Goal: Task Accomplishment & Management: Complete application form

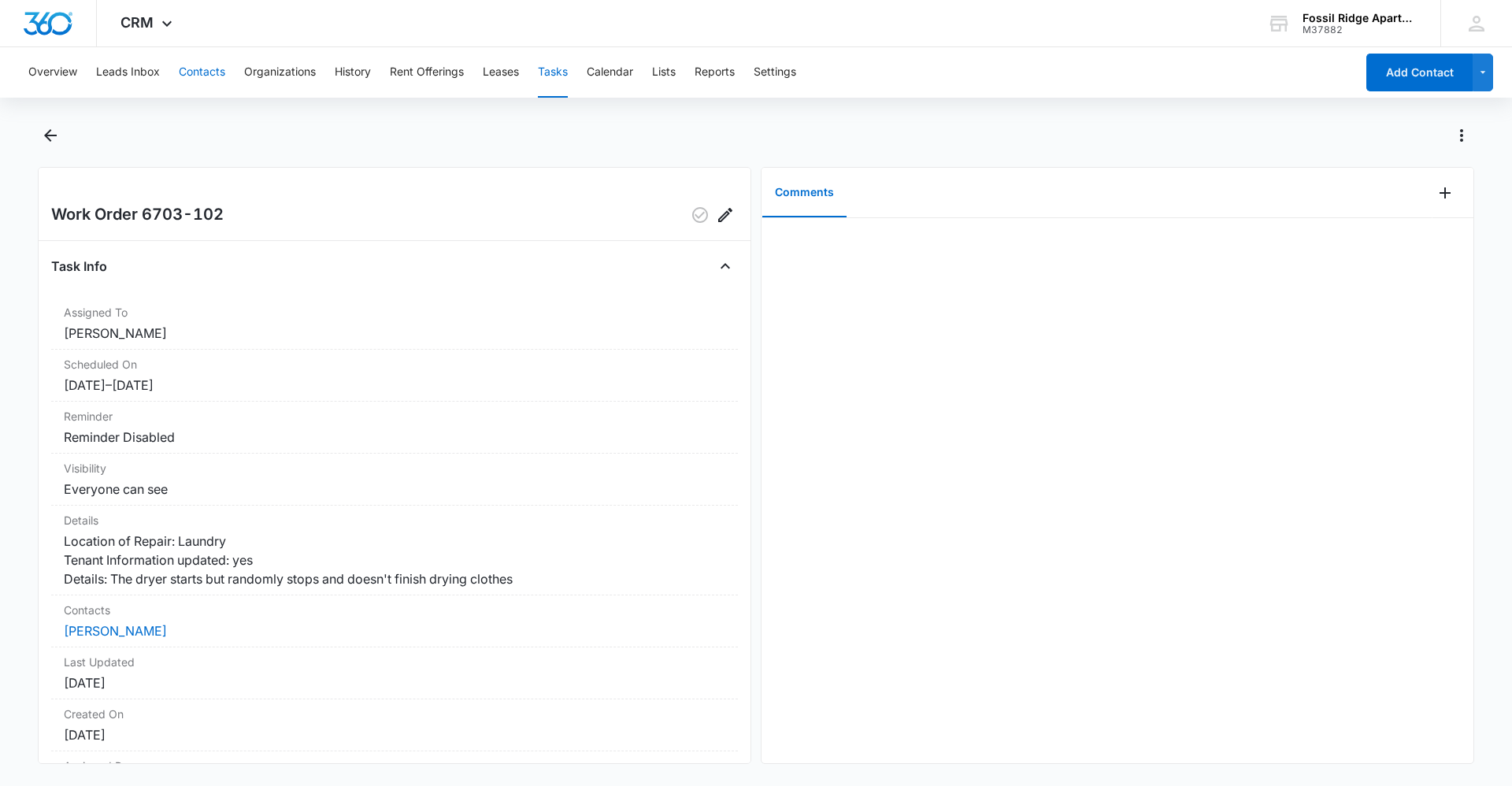
click at [193, 67] on button "Contacts" at bounding box center [202, 72] width 47 height 51
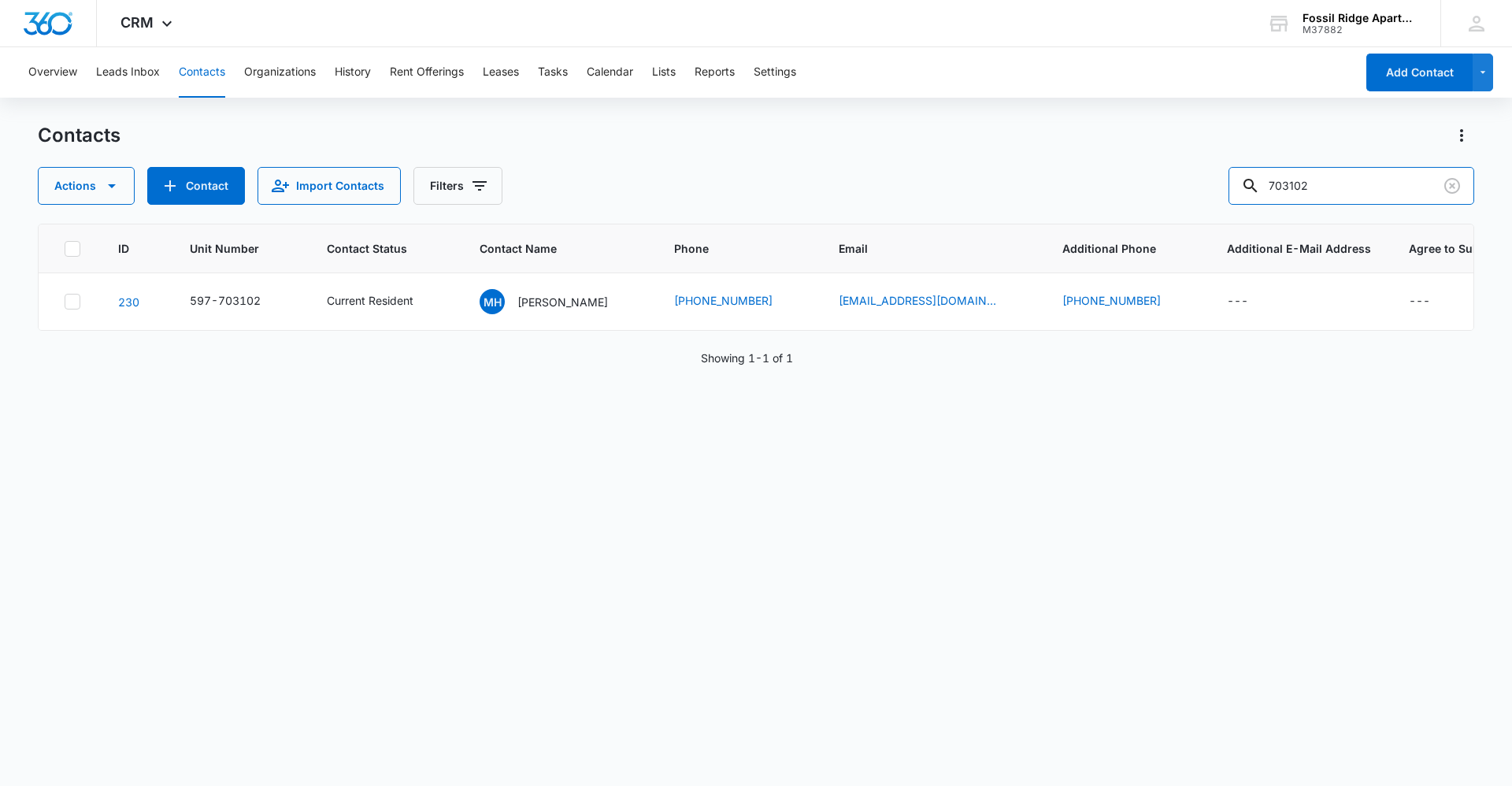
drag, startPoint x: 1346, startPoint y: 187, endPoint x: 947, endPoint y: 150, distance: 400.7
click at [947, 149] on div "Contacts Actions Contact Import Contacts Filters 703102" at bounding box center [756, 164] width 1437 height 82
type input "887201"
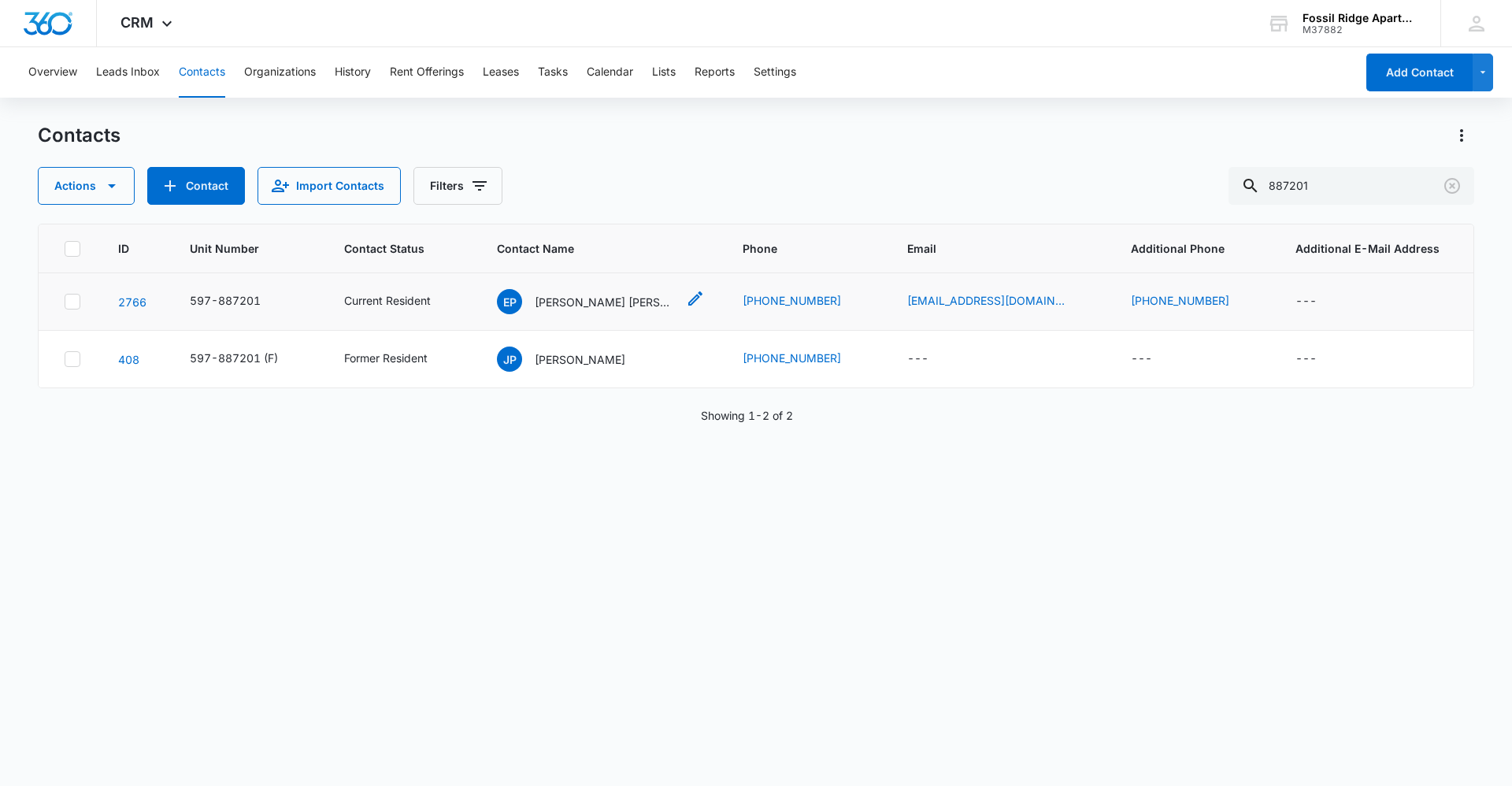
click at [597, 300] on p "[PERSON_NAME] [PERSON_NAME] [PERSON_NAME]" at bounding box center [606, 302] width 141 height 17
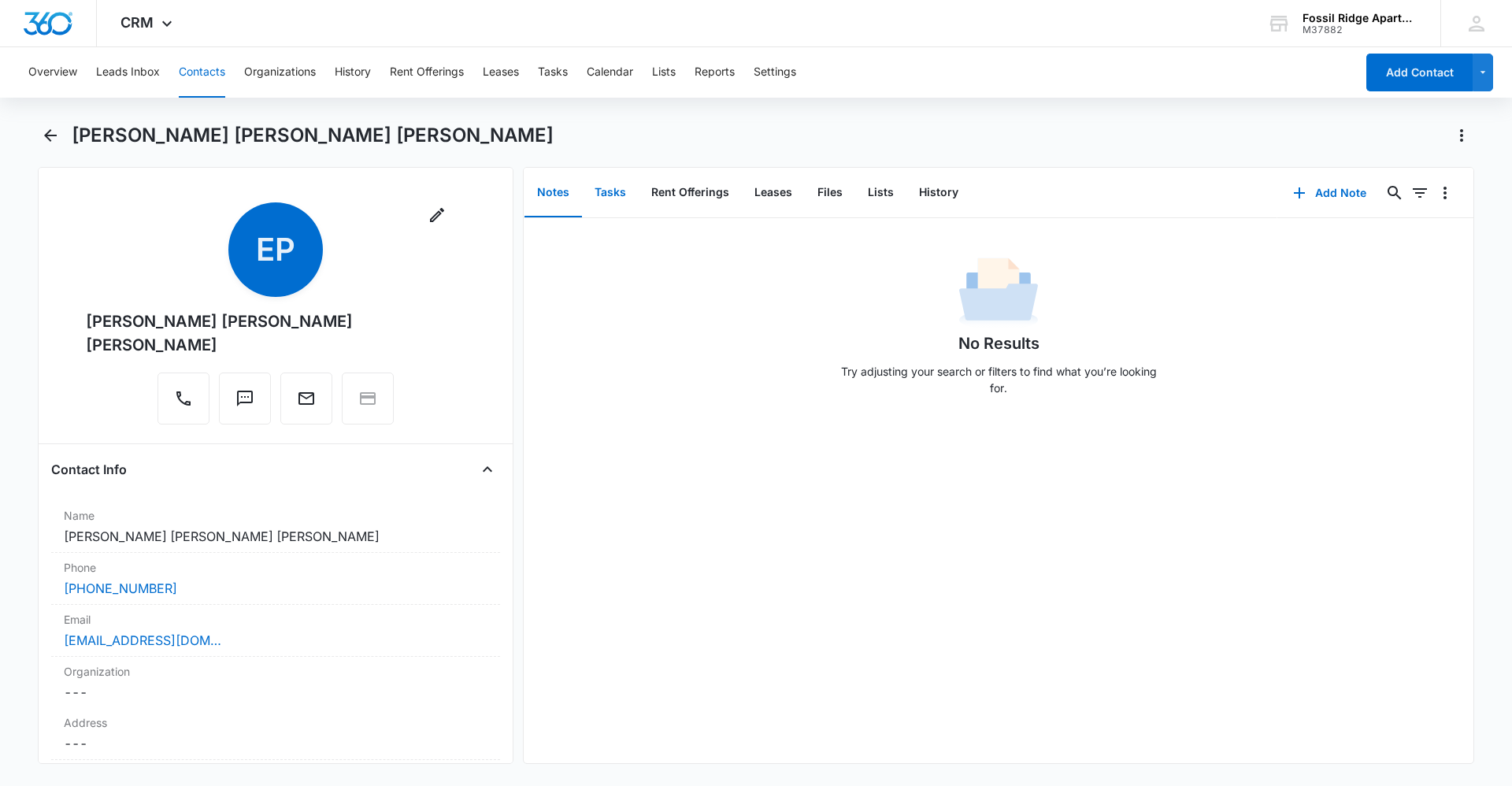
click at [597, 190] on button "Tasks" at bounding box center [611, 193] width 57 height 49
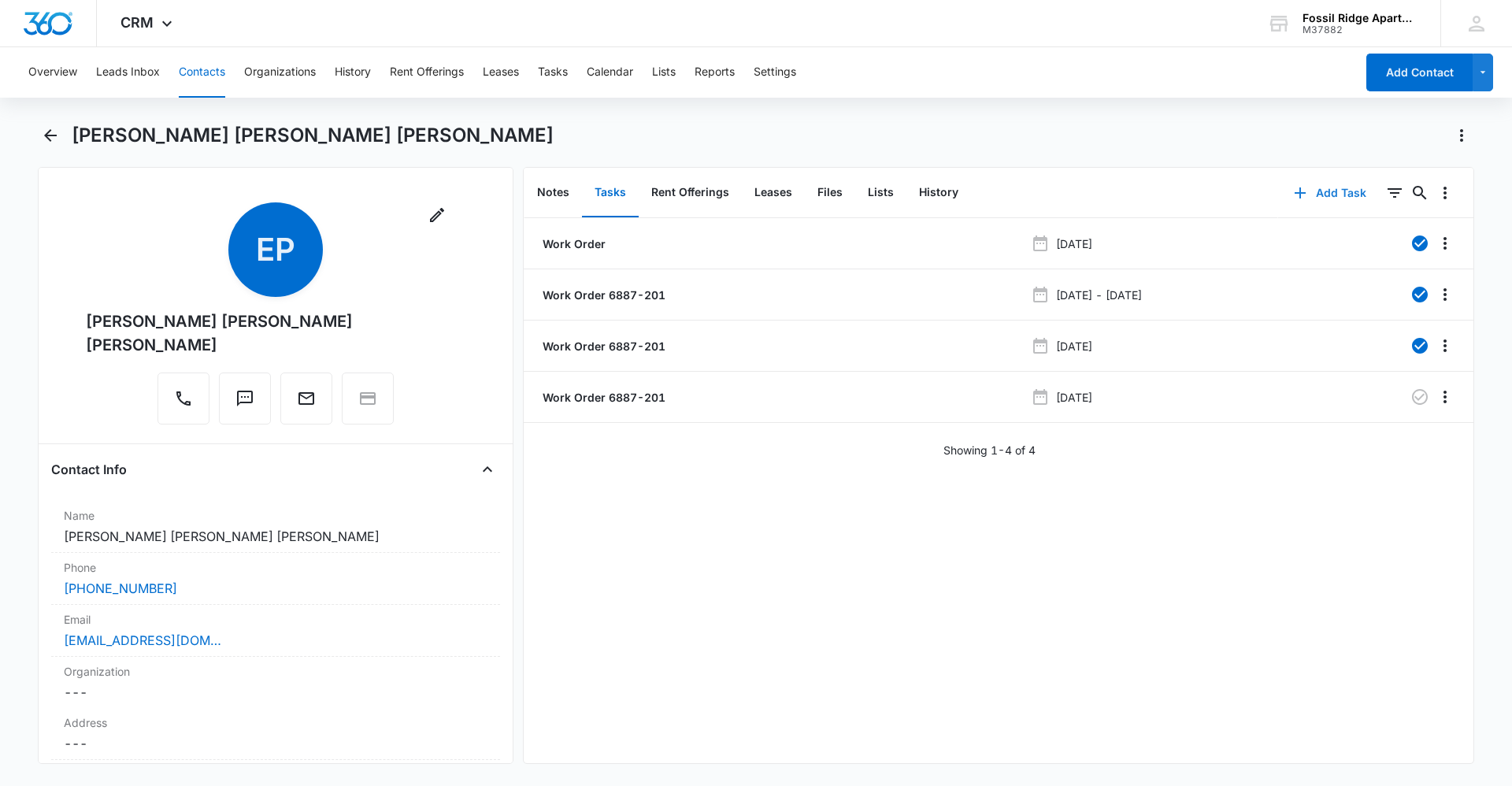
click at [1301, 188] on button "Add Task" at bounding box center [1330, 192] width 104 height 37
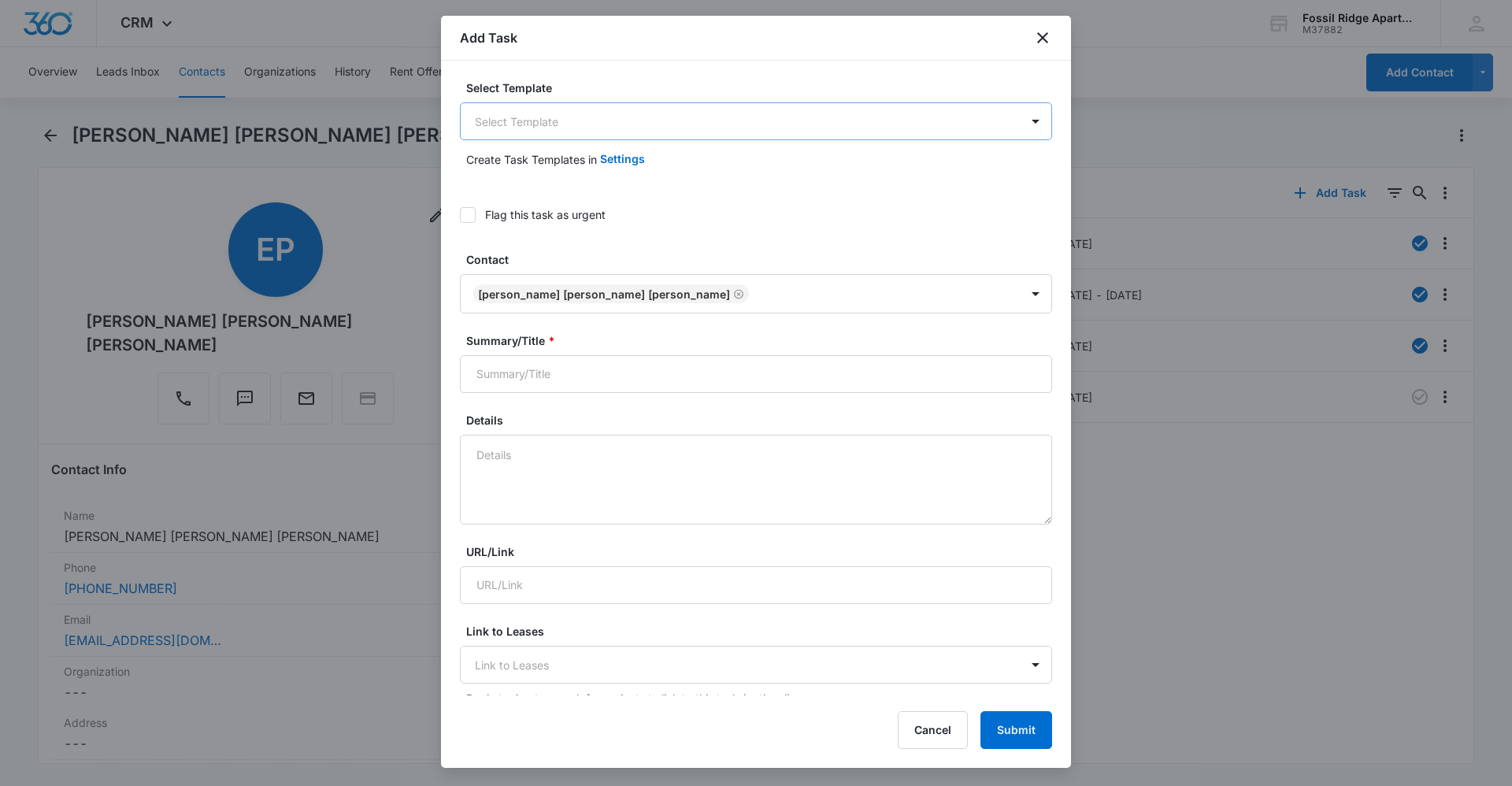
click at [554, 127] on body "CRM Apps Reputation Websites Forms CRM Email Social Content Ads Intelligence Fi…" at bounding box center [756, 393] width 1512 height 786
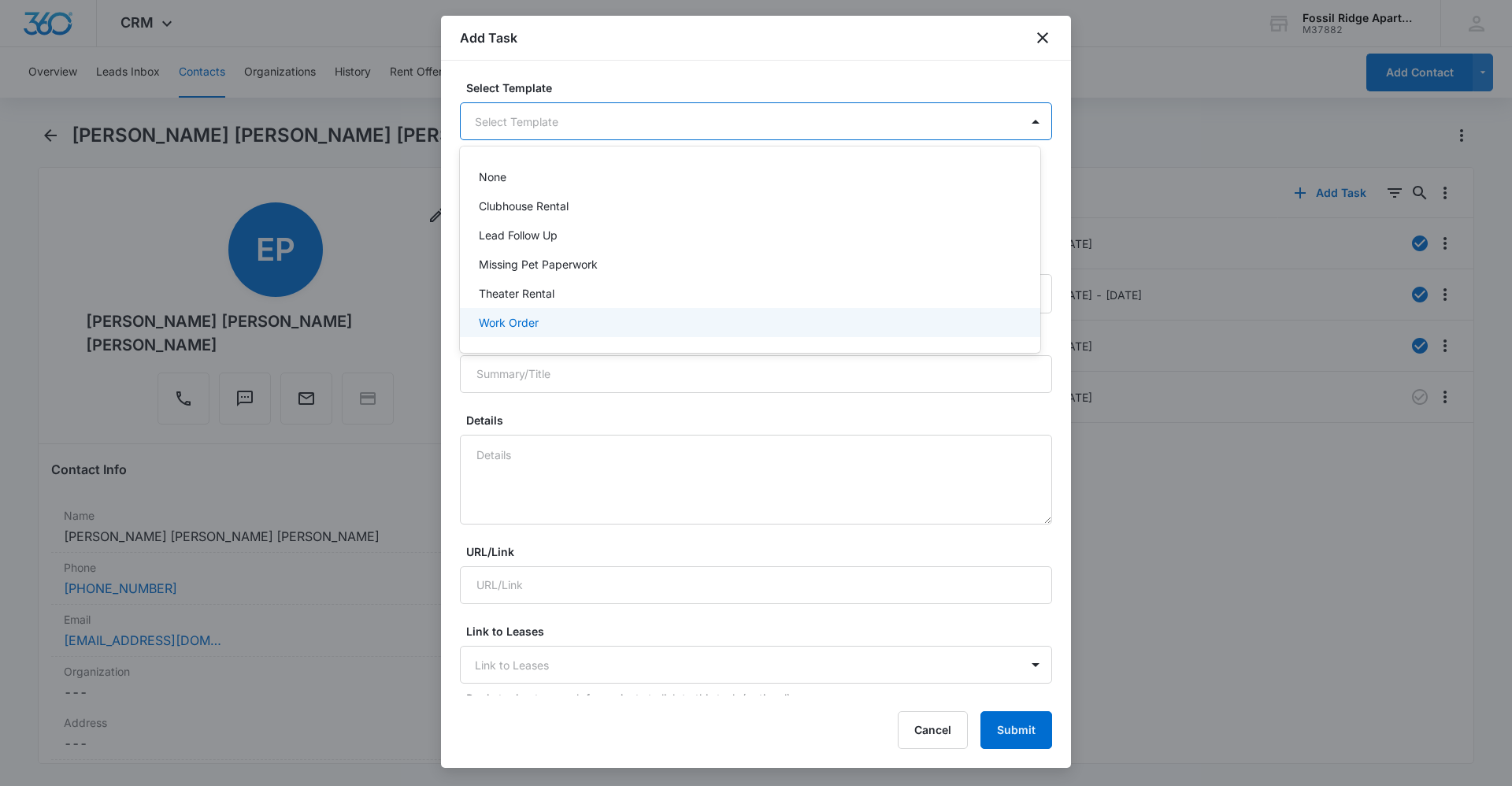
click at [543, 329] on div "Work Order" at bounding box center [749, 323] width 539 height 17
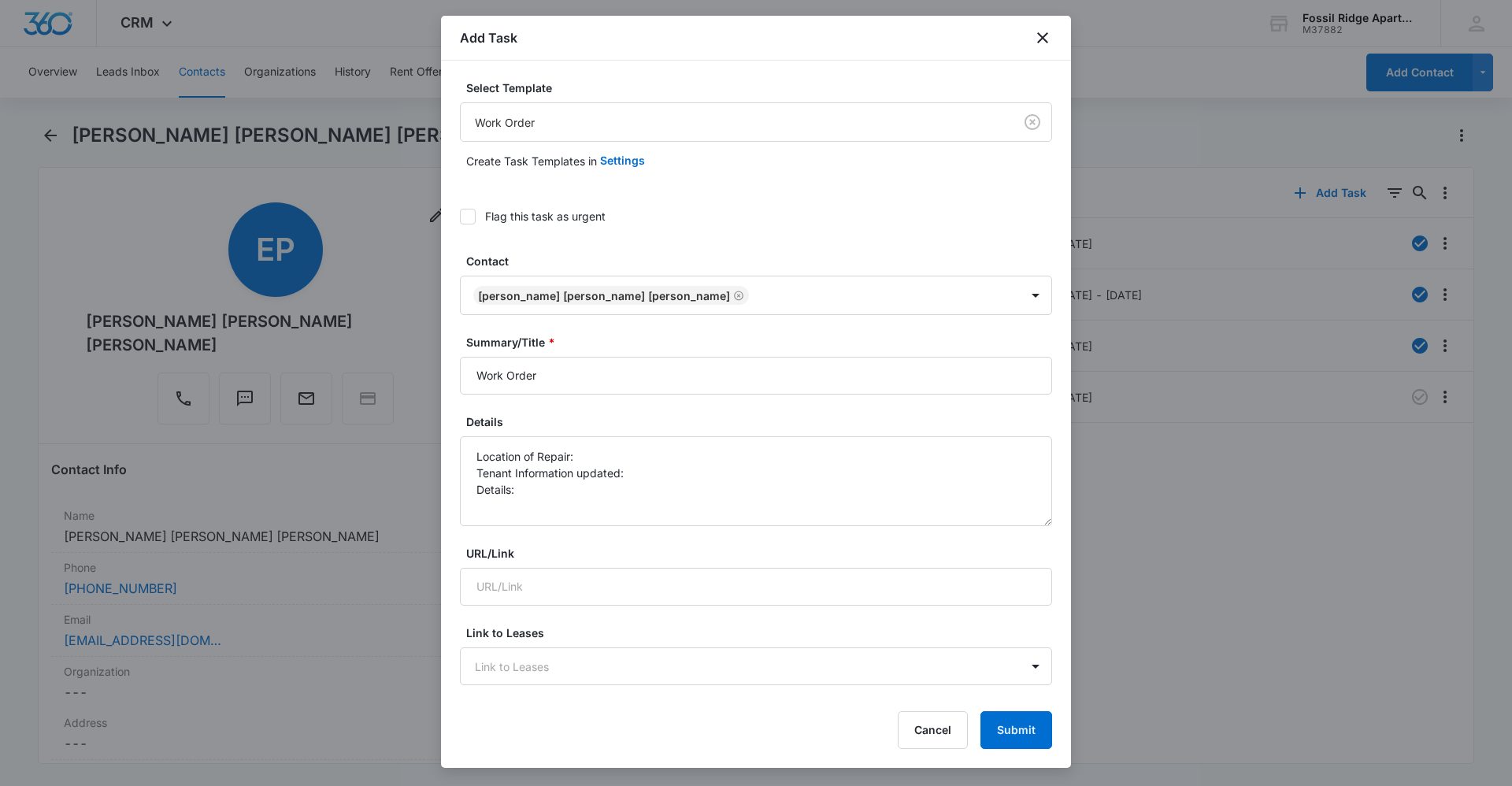
click at [632, 396] on form "Select Template Work Order Create Task Templates in Settings Flag this task as …" at bounding box center [756, 798] width 592 height 1436
click at [634, 378] on input "Work Order" at bounding box center [756, 375] width 592 height 37
type input "Work Order 6887-201"
click at [681, 474] on textarea "Location of Repair: Tenant Information updated: Details:" at bounding box center [756, 481] width 592 height 90
click at [681, 471] on textarea "Location of Repair: Tenant Information updated: Details:" at bounding box center [756, 481] width 592 height 90
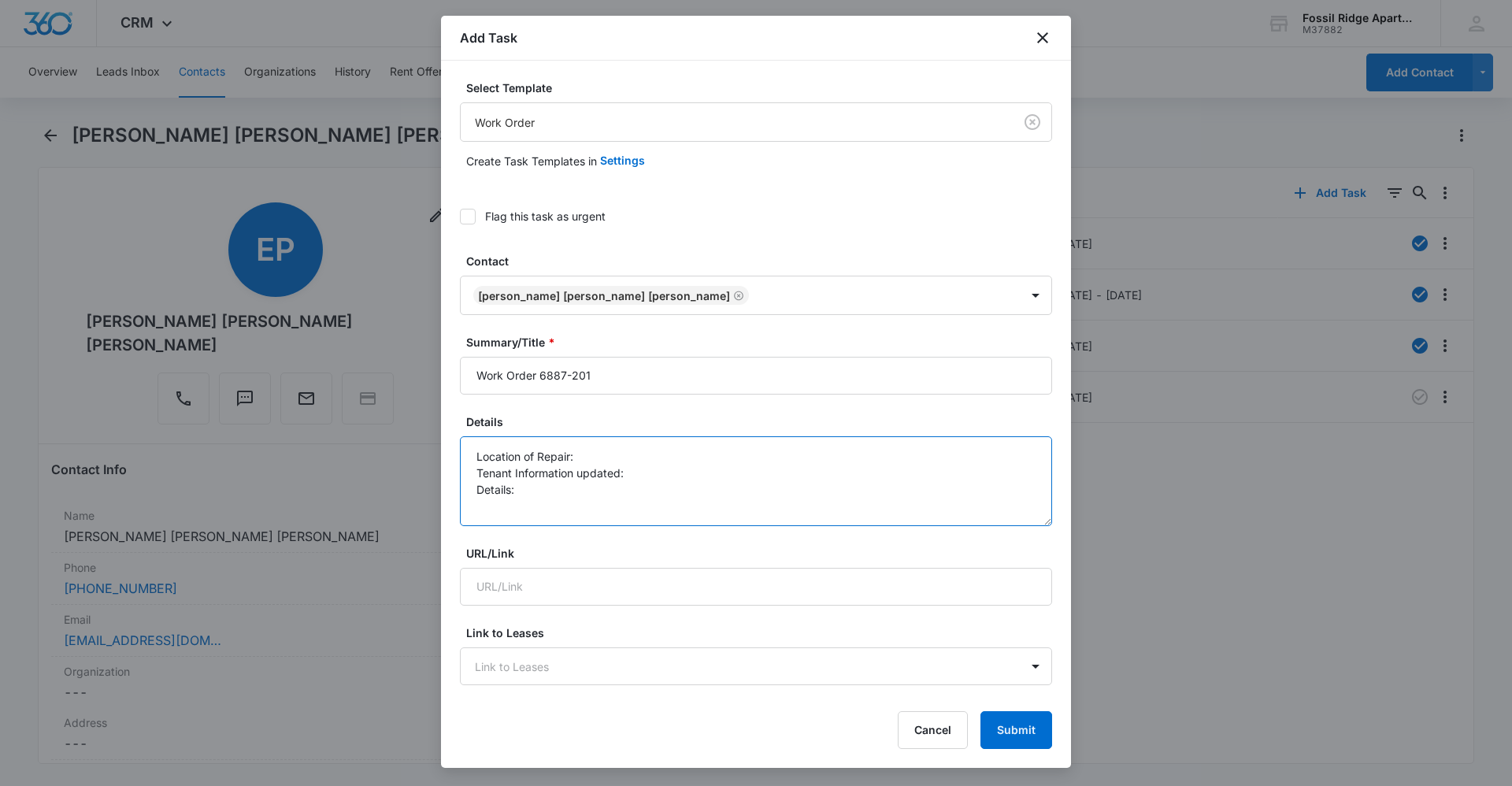
click at [677, 449] on textarea "Location of Repair: Tenant Information updated: Details:" at bounding box center [756, 481] width 592 height 90
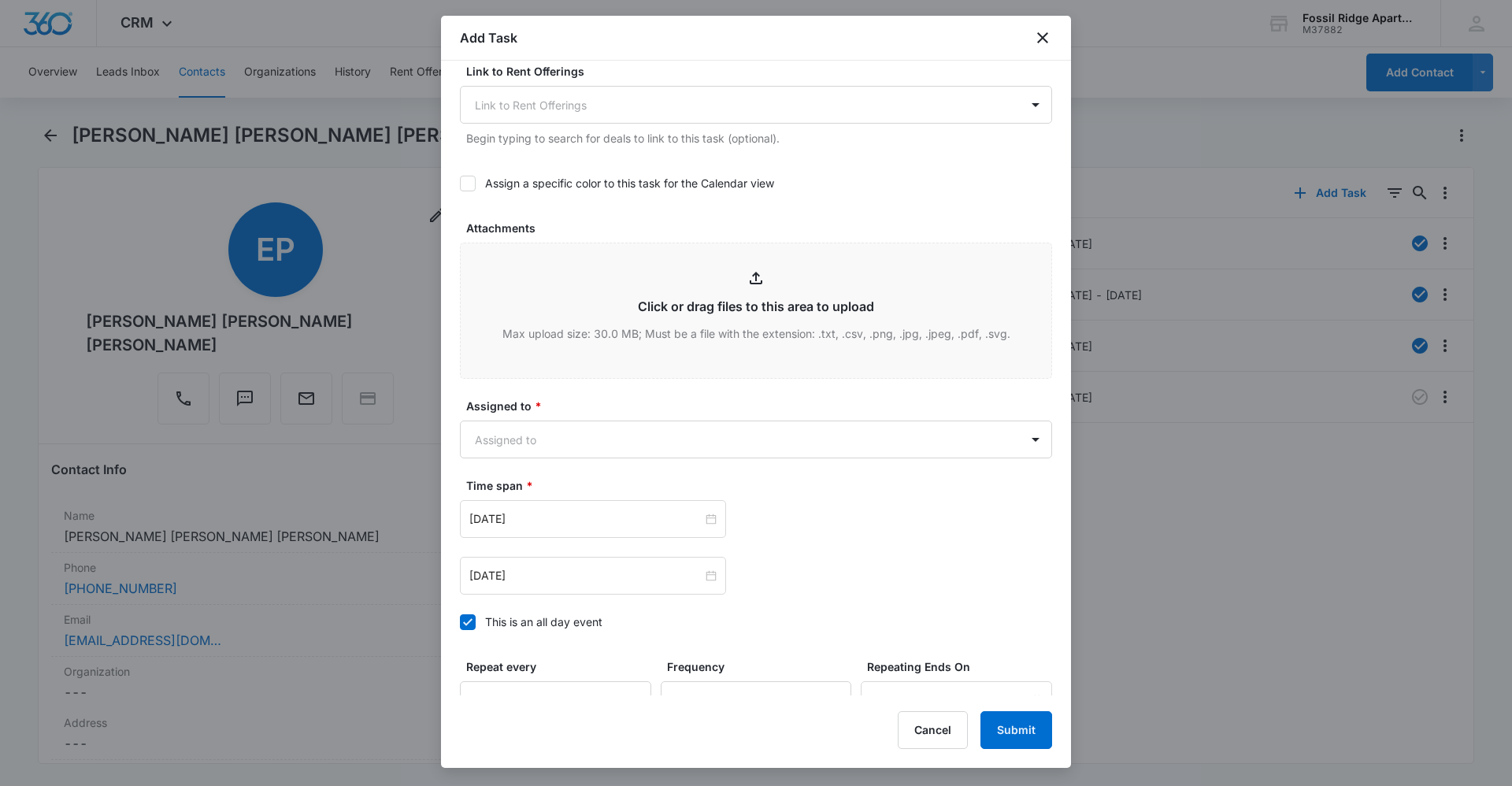
scroll to position [709, 0]
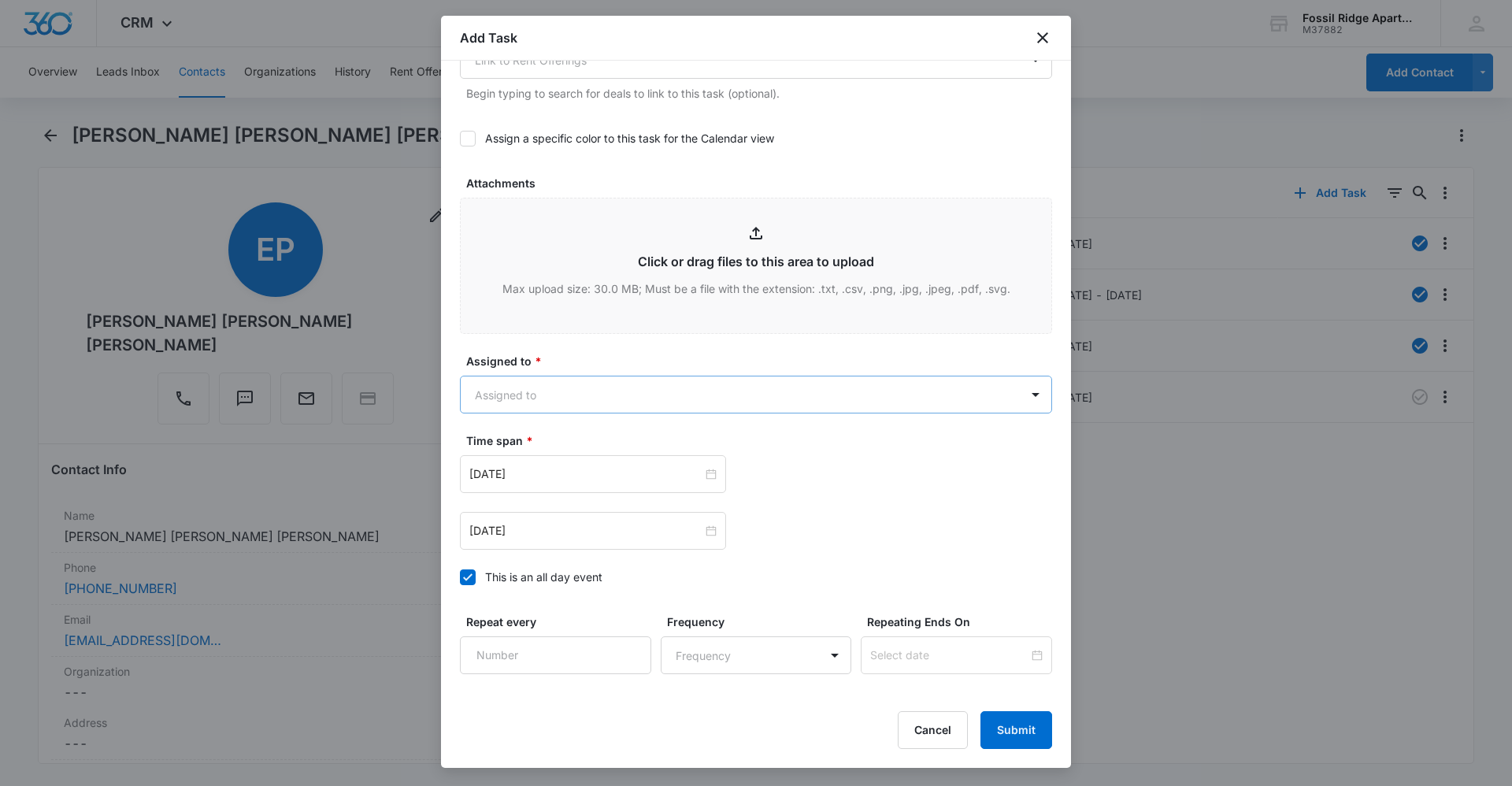
type textarea "Location of Repair: garbage disposal Tenant Information updated: yes Details: g…"
click at [607, 394] on body "CRM Apps Reputation Websites Forms CRM Email Social Content Ads Intelligence Fi…" at bounding box center [756, 393] width 1512 height 786
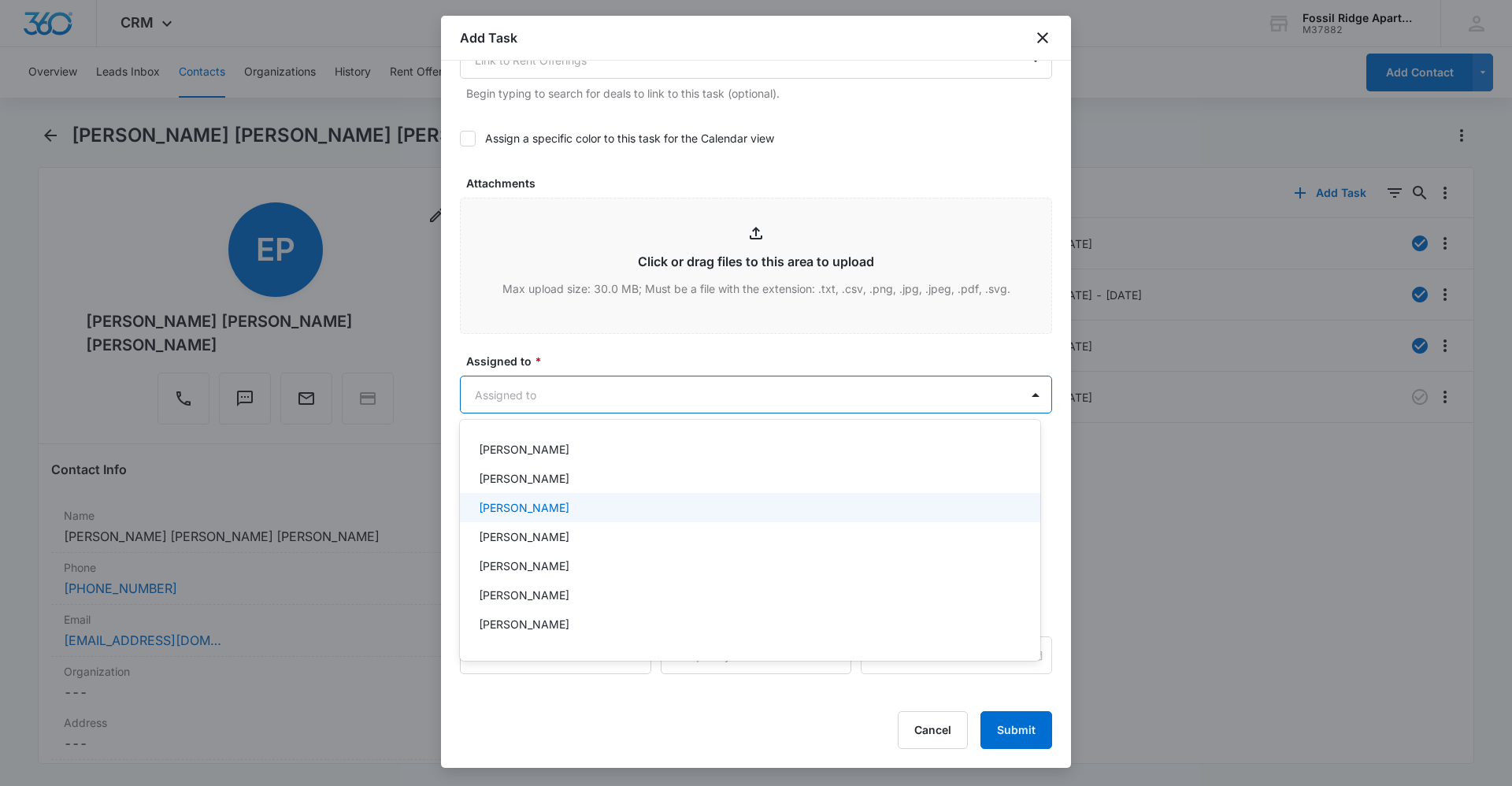
scroll to position [236, 0]
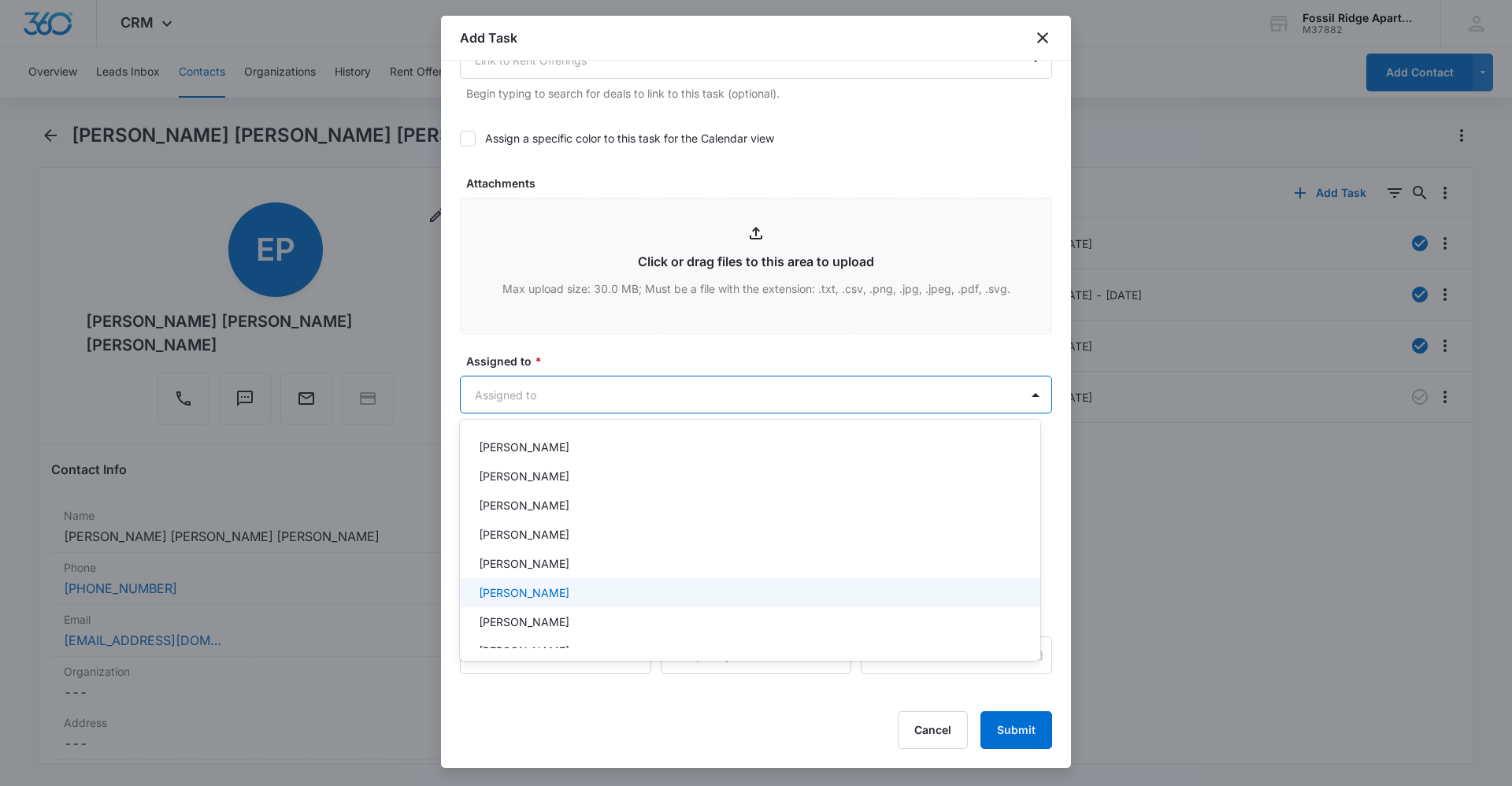
click at [570, 596] on div "[PERSON_NAME]" at bounding box center [749, 592] width 539 height 17
click at [622, 363] on div at bounding box center [756, 393] width 1512 height 786
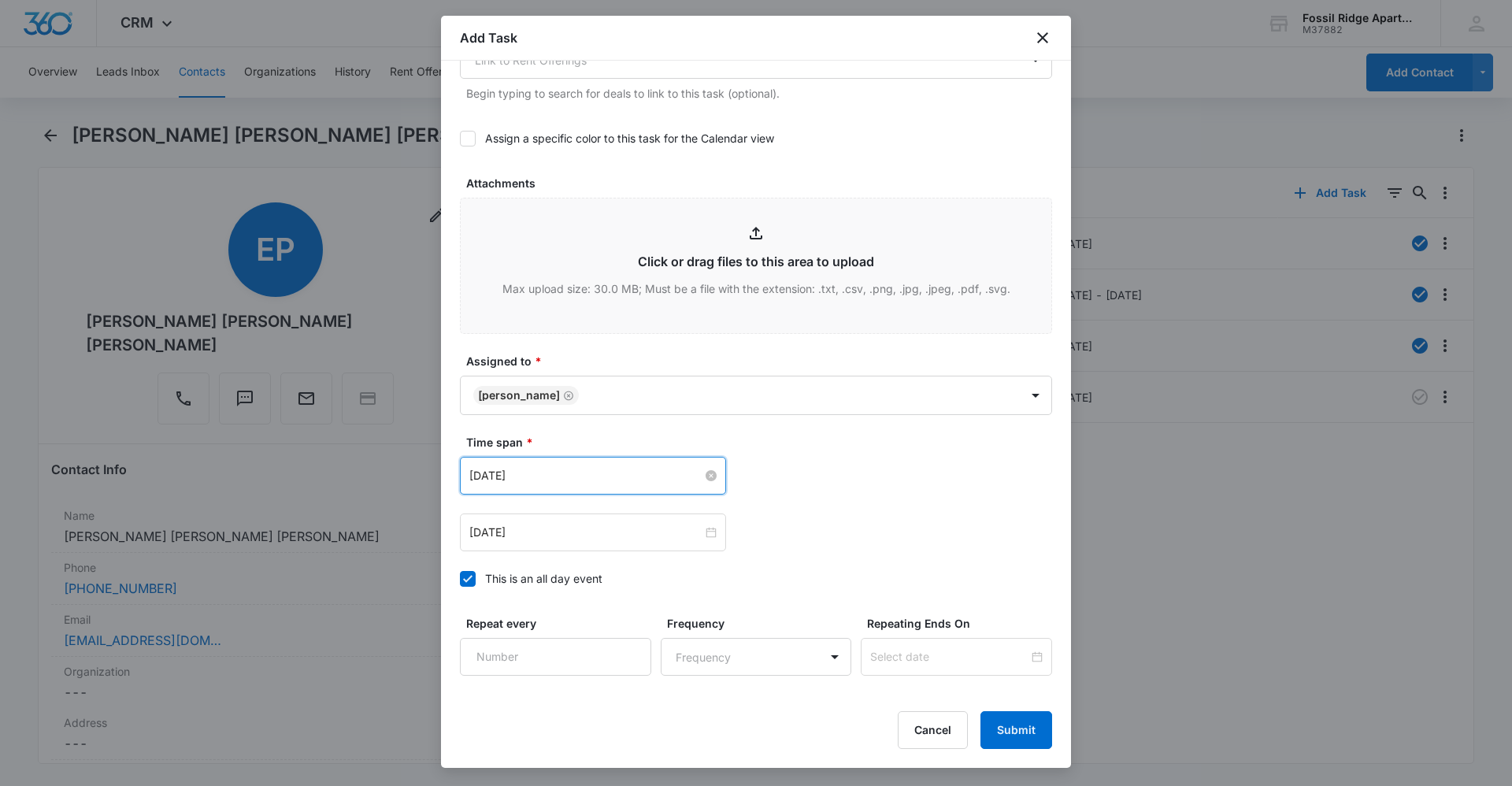
click at [689, 480] on input "[DATE]" at bounding box center [586, 475] width 233 height 17
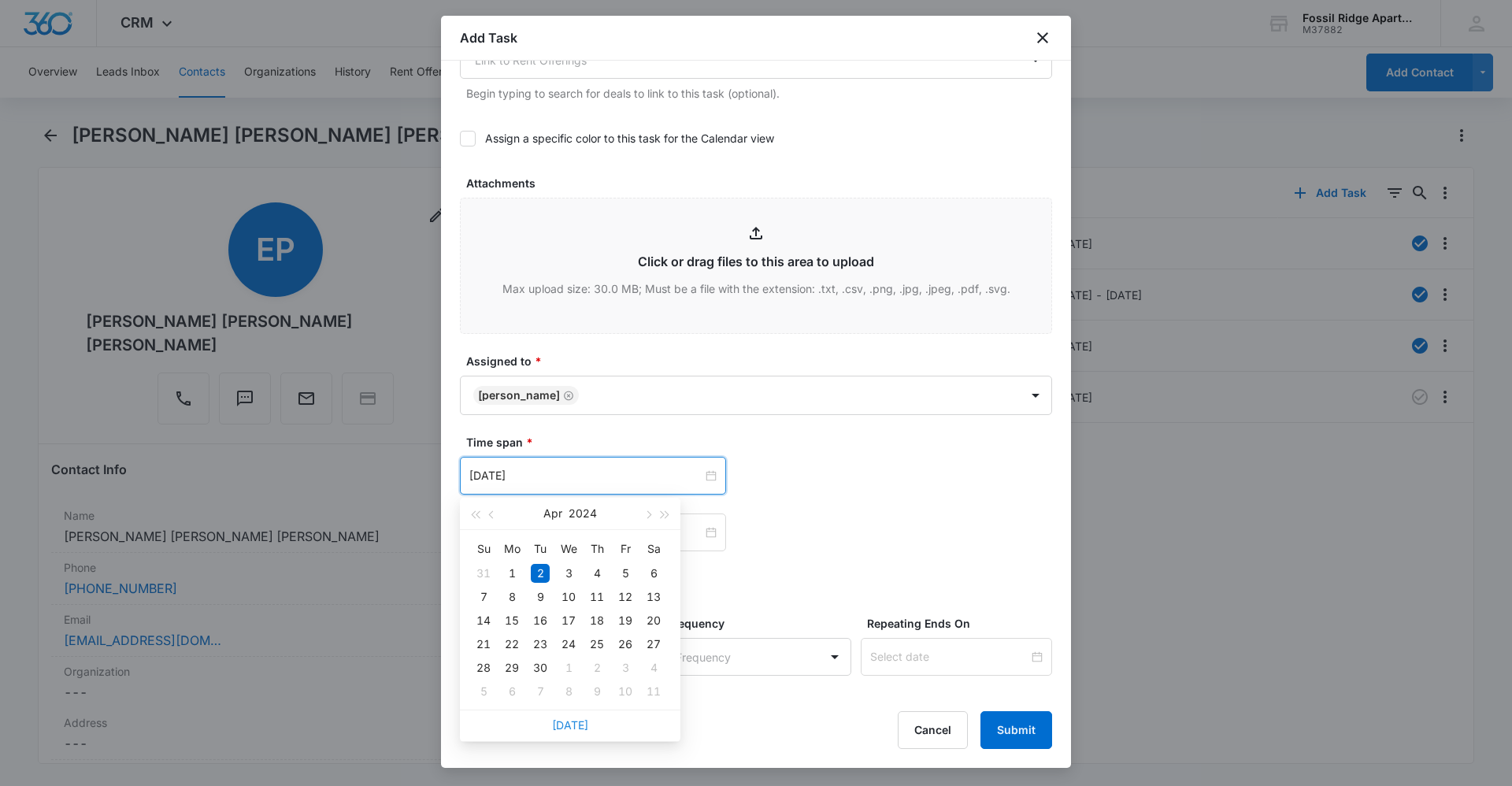
click at [568, 720] on link "[DATE]" at bounding box center [571, 724] width 37 height 13
type input "[DATE]"
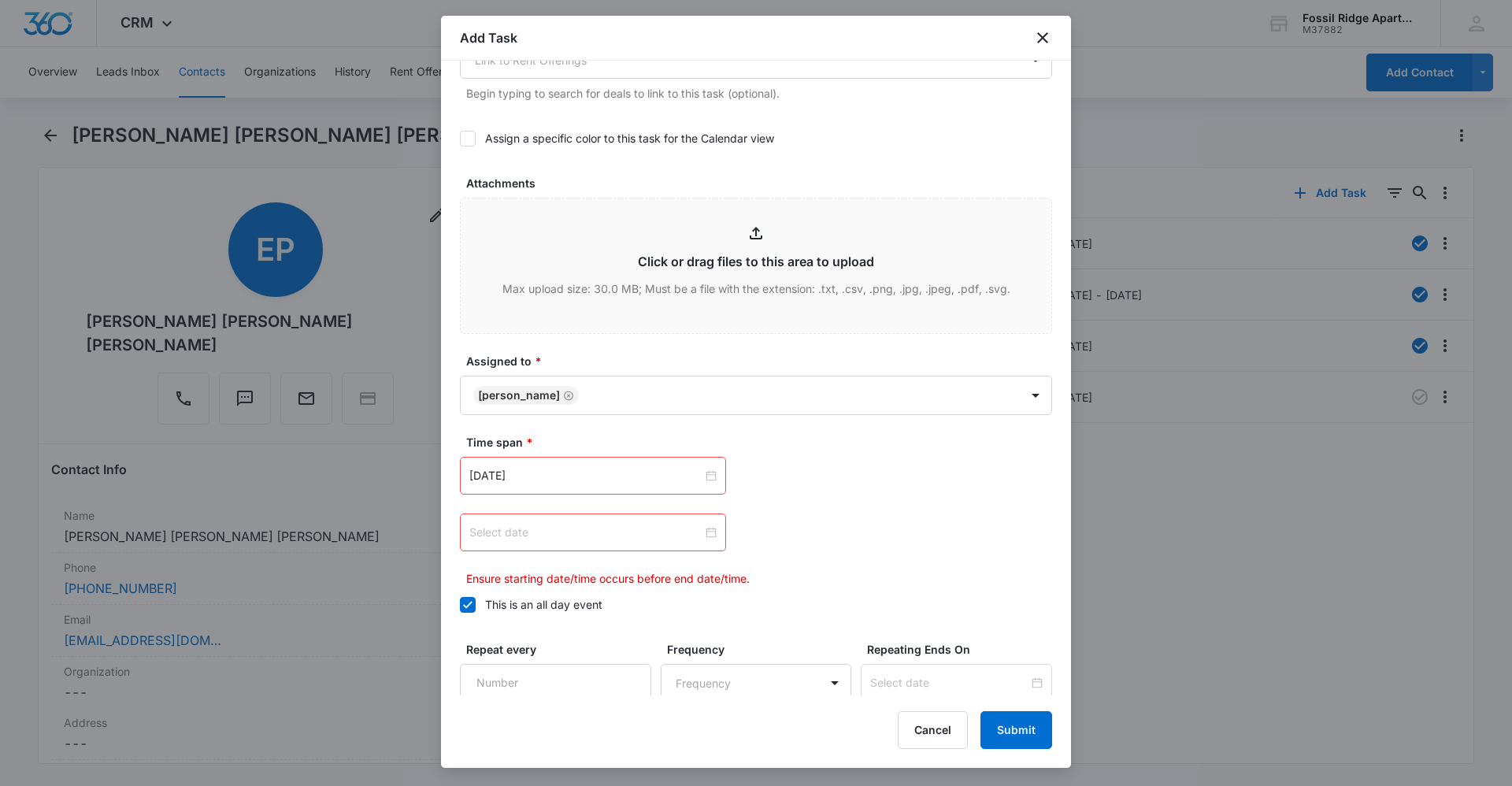
click at [712, 536] on div at bounding box center [593, 531] width 266 height 37
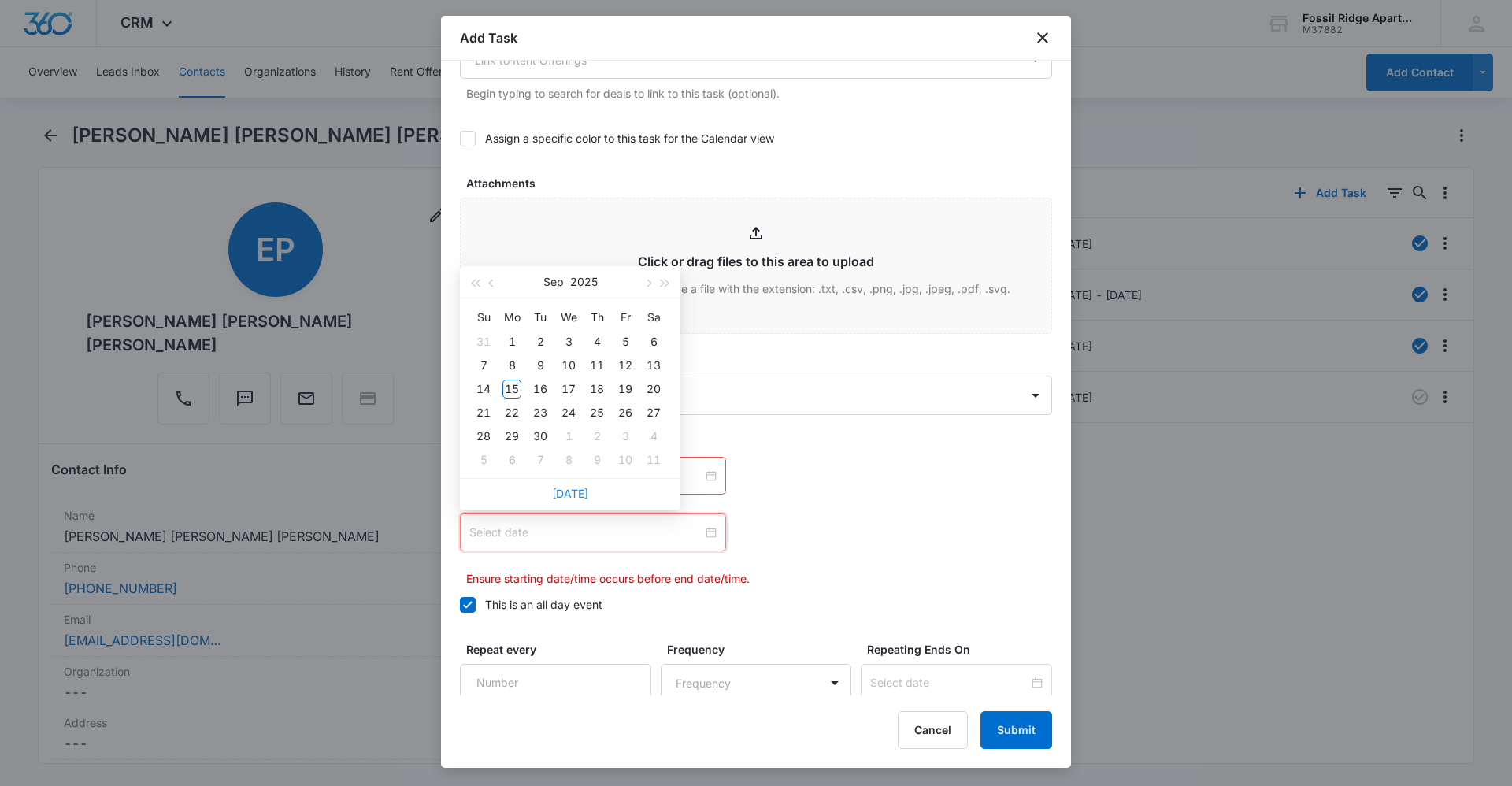
click at [578, 493] on link "[DATE]" at bounding box center [571, 493] width 37 height 13
type input "[DATE]"
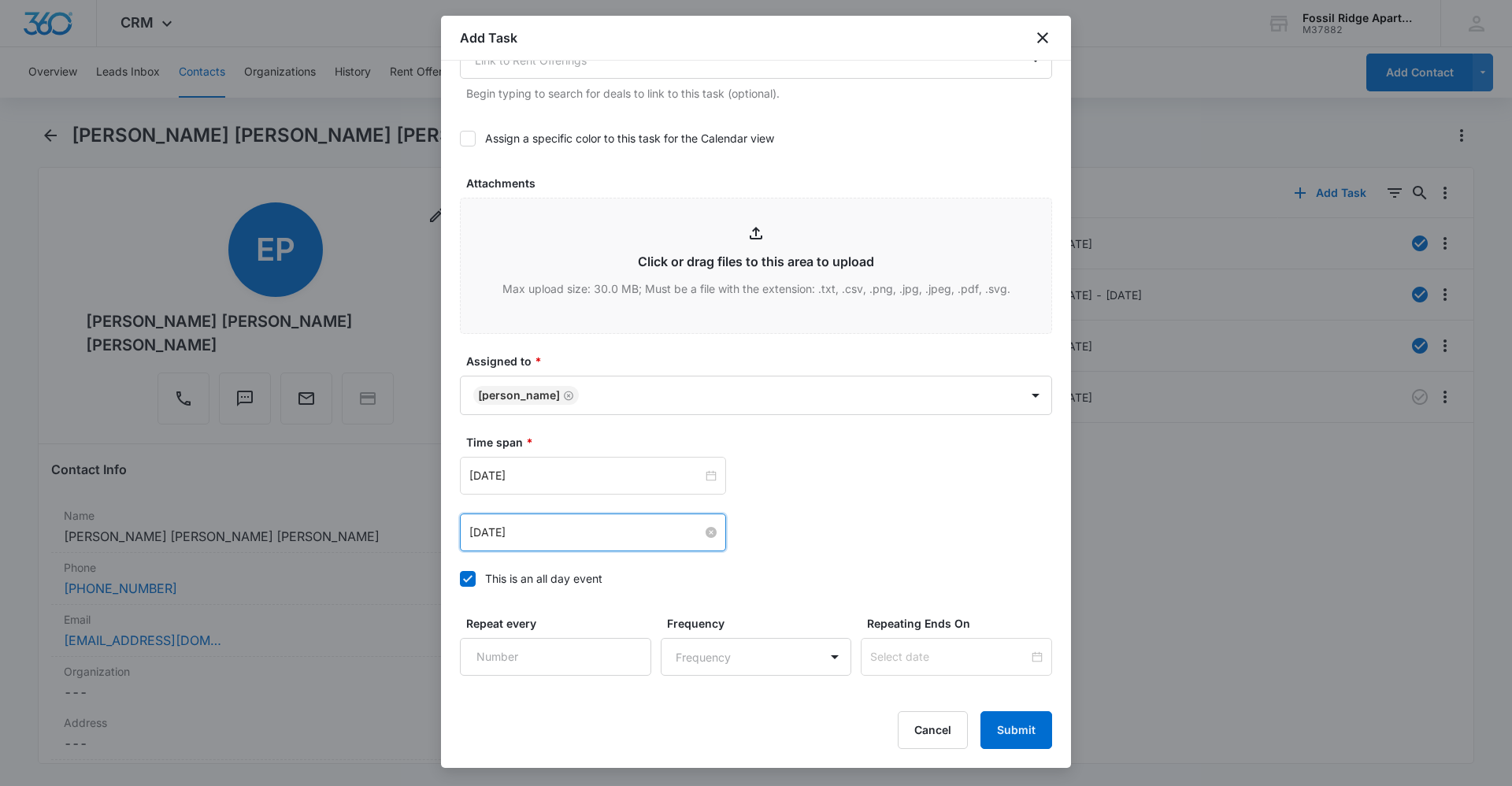
click at [890, 541] on div "[DATE] [DATE] Su Mo Tu We Th Fr Sa 31 1 2 3 4 5 6 7 8 9 10 11 12 13 14 15 16 17…" at bounding box center [756, 531] width 592 height 37
click at [1012, 736] on button "Submit" at bounding box center [1016, 729] width 72 height 37
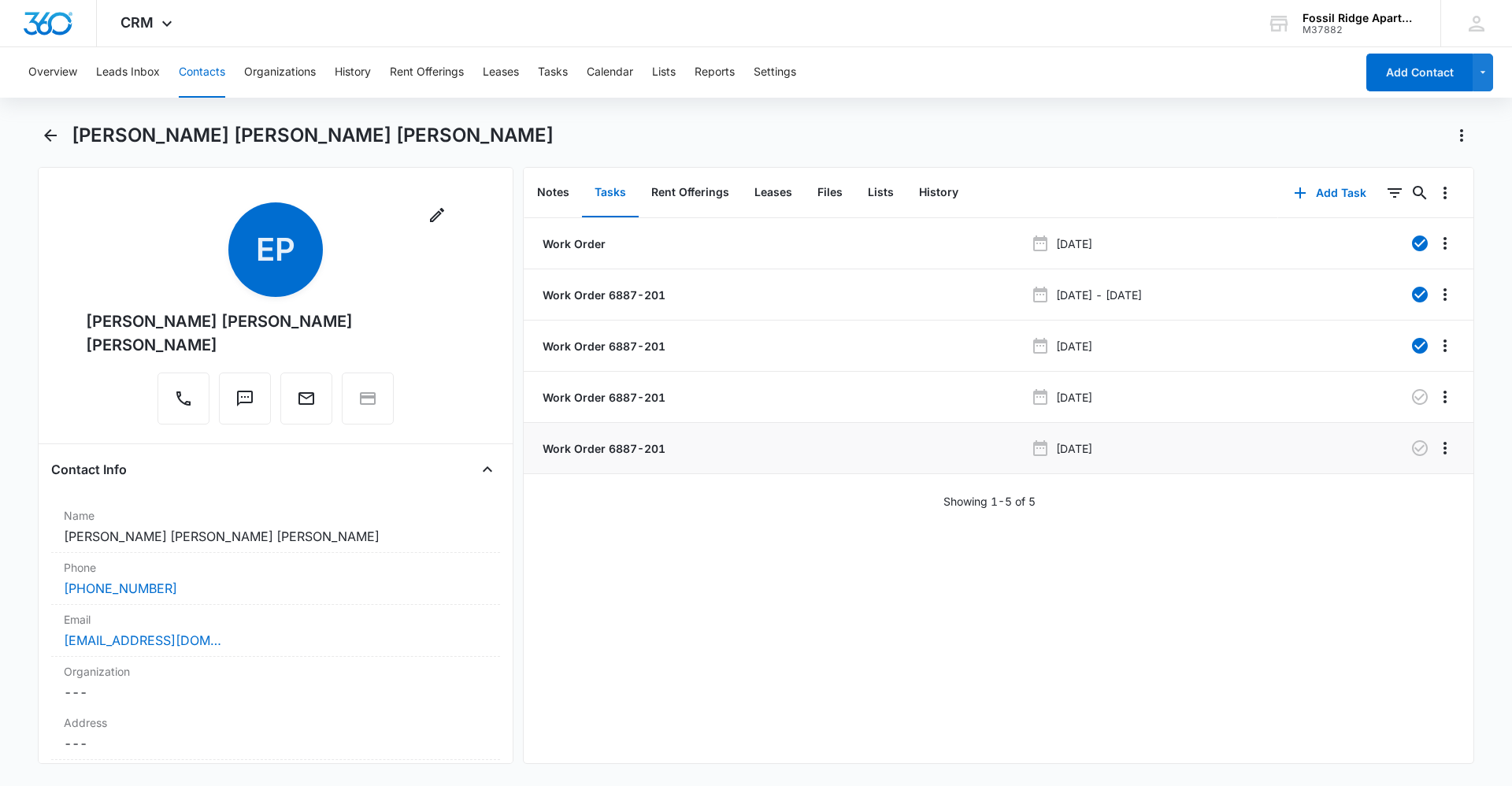
click at [562, 442] on p "Work Order 6887-201" at bounding box center [602, 448] width 126 height 17
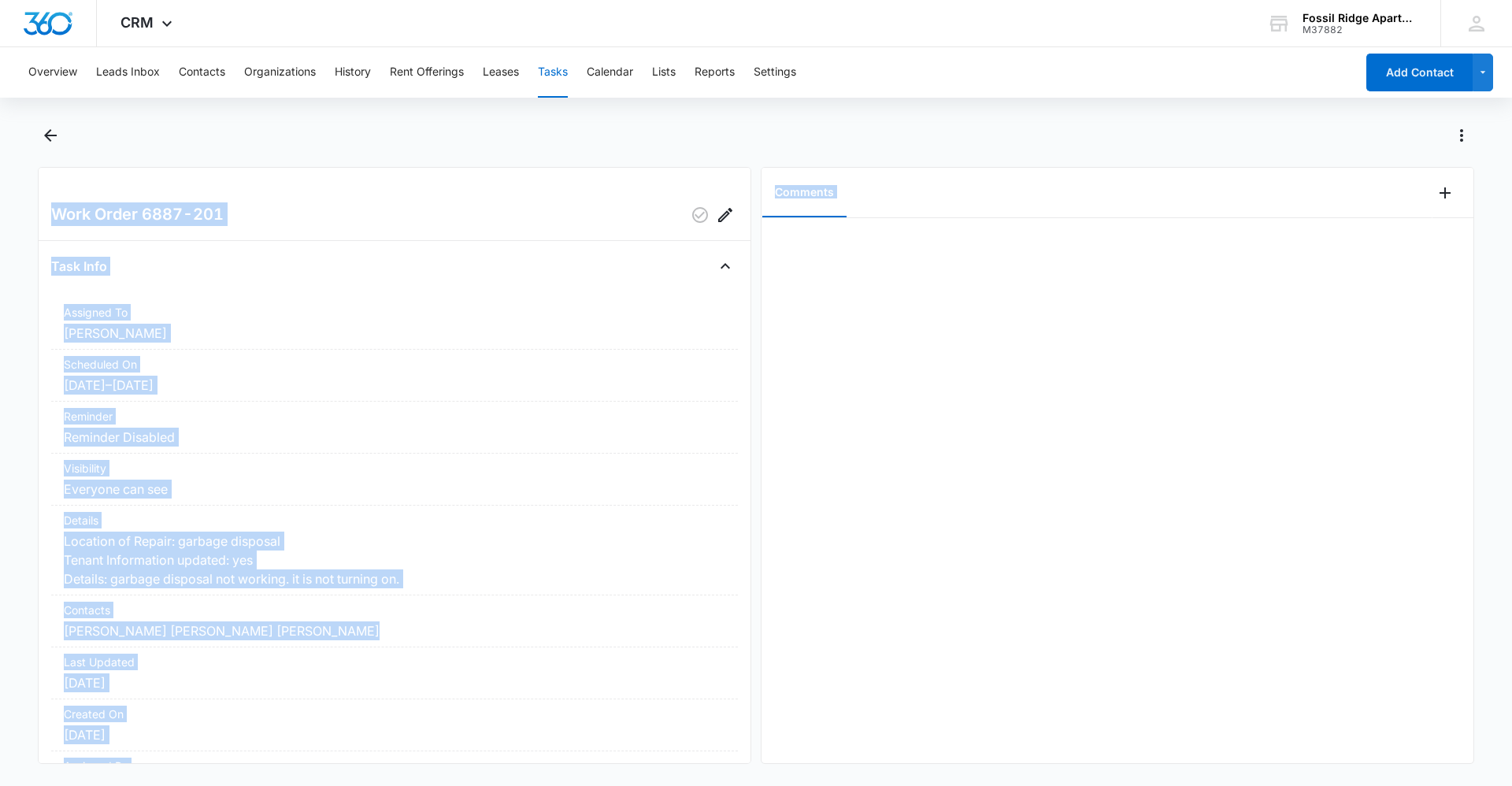
scroll to position [116, 0]
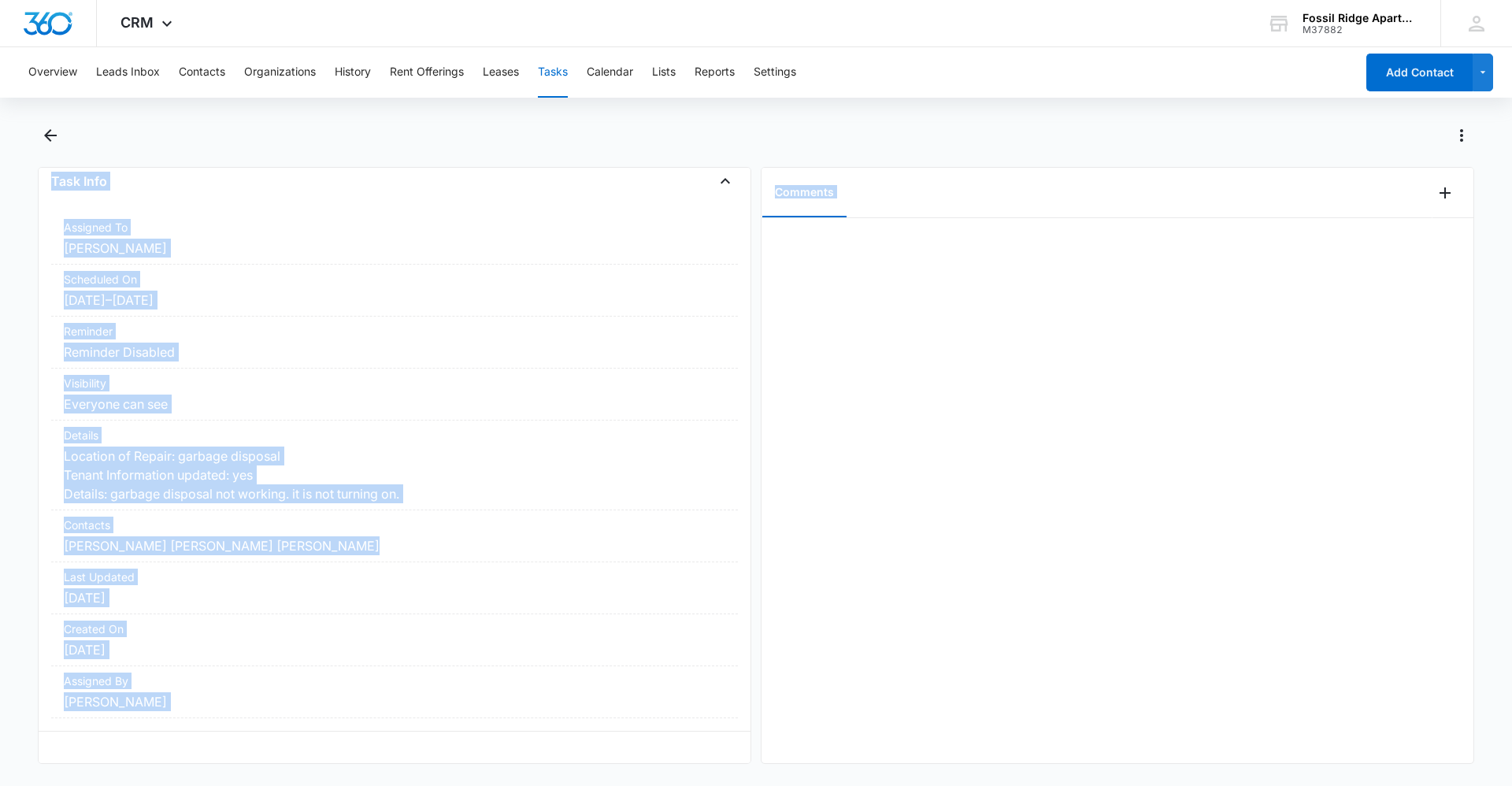
drag, startPoint x: 47, startPoint y: 198, endPoint x: 908, endPoint y: 756, distance: 1026.0
click at [908, 756] on main "Work Order 6887-201 Task Info Assigned To [PERSON_NAME] Scheduled On [DATE] – […" at bounding box center [756, 452] width 1512 height 660
drag, startPoint x: 908, startPoint y: 756, endPoint x: 965, endPoint y: 553, distance: 210.9
click at [967, 555] on div at bounding box center [1118, 490] width 712 height 545
drag, startPoint x: 19, startPoint y: 121, endPoint x: 961, endPoint y: 429, distance: 991.1
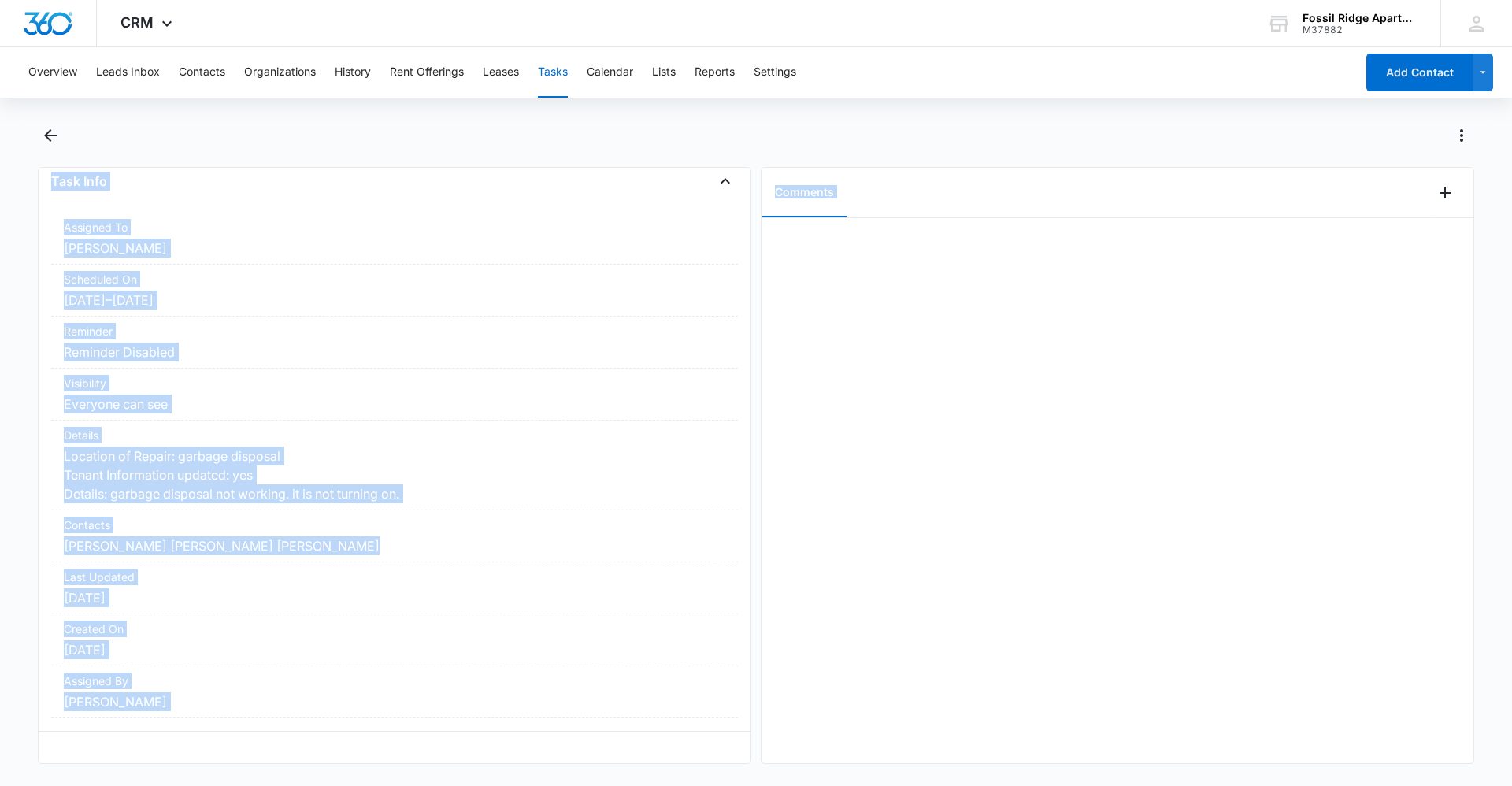
click at [961, 429] on div "Overview Leads Inbox Contacts Organizations History Rent Offerings Leases Tasks…" at bounding box center [756, 415] width 1512 height 735
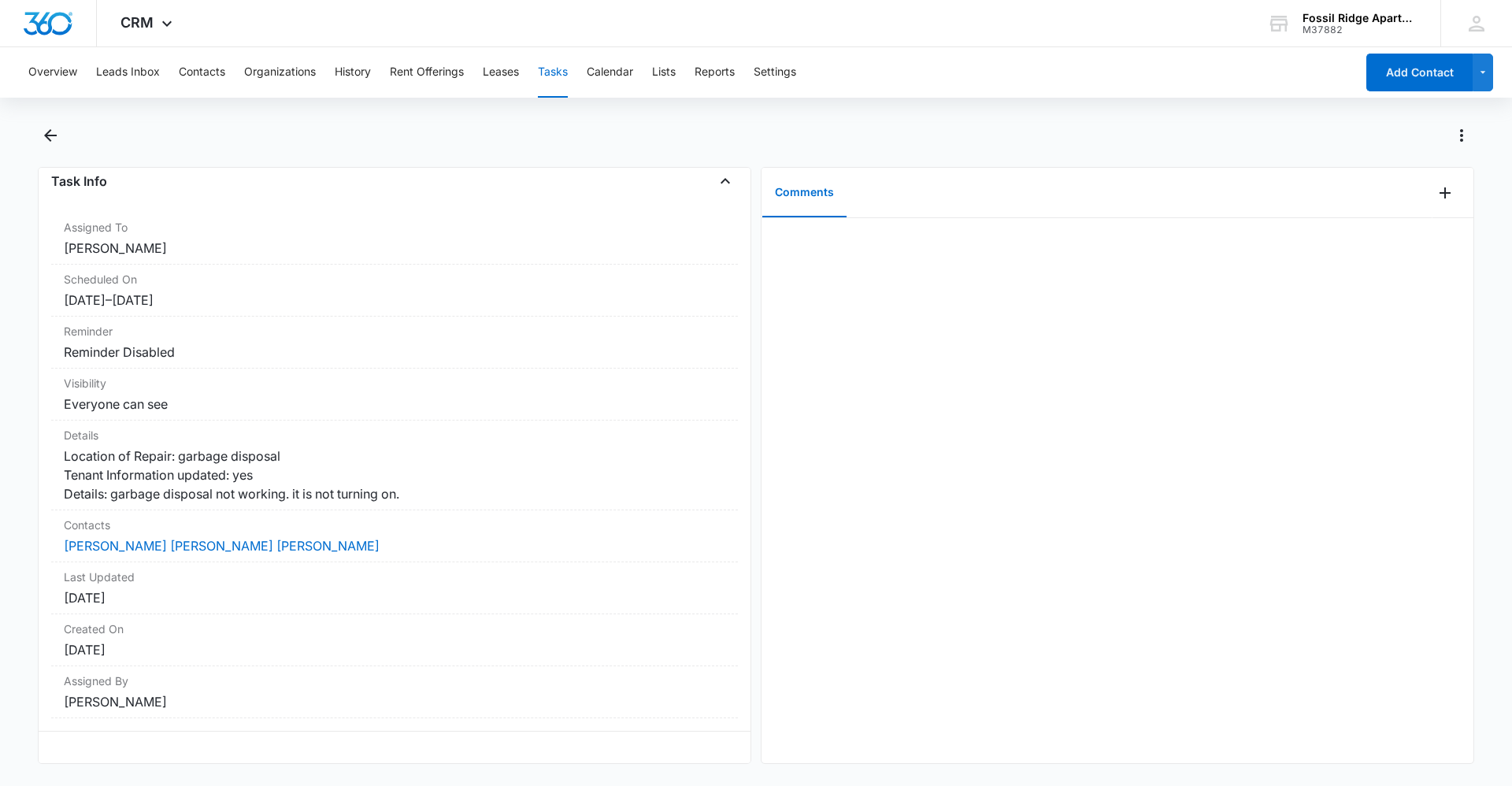
click at [676, 126] on div at bounding box center [773, 136] width 1403 height 25
